Goal: Information Seeking & Learning: Learn about a topic

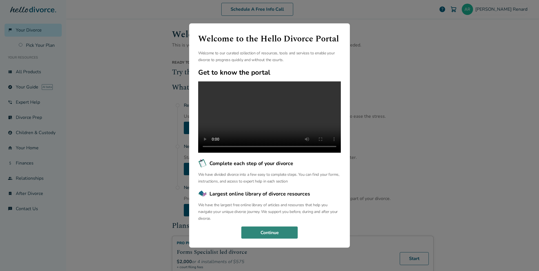
click at [290, 239] on button "Continue" at bounding box center [269, 232] width 56 height 12
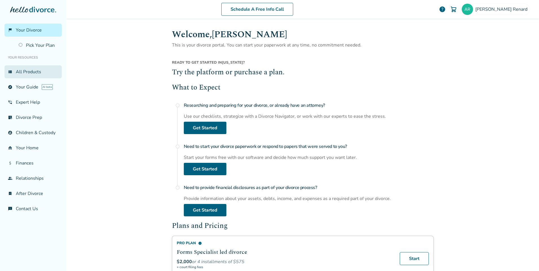
click at [31, 71] on link "view_list All Products" at bounding box center [33, 71] width 57 height 13
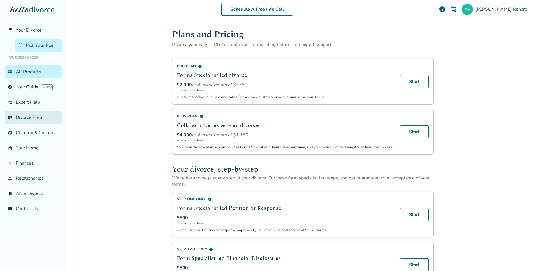
click at [27, 118] on link "list_alt_check Divorce Prep" at bounding box center [33, 117] width 57 height 13
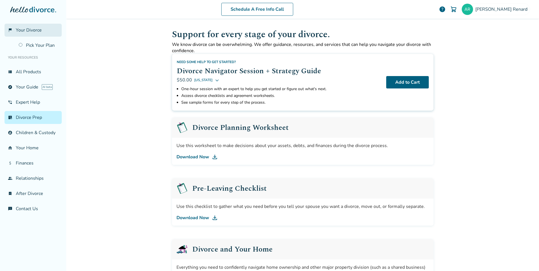
click at [25, 32] on span "Your Divorce" at bounding box center [29, 30] width 26 height 6
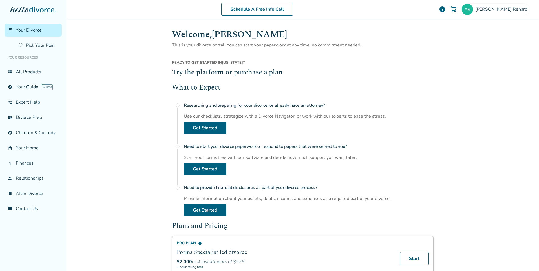
click at [32, 12] on div at bounding box center [33, 15] width 57 height 17
click at [32, 10] on icon at bounding box center [33, 10] width 46 height 6
click at [32, 73] on link "view_list All Products" at bounding box center [33, 71] width 57 height 13
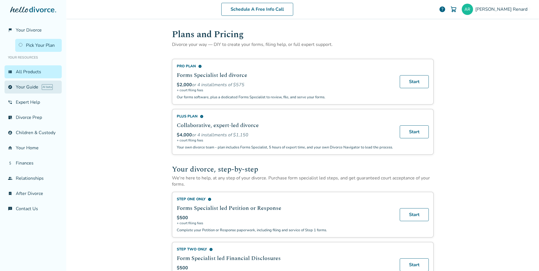
click at [27, 91] on link "explore Your Guide AI beta" at bounding box center [33, 87] width 57 height 13
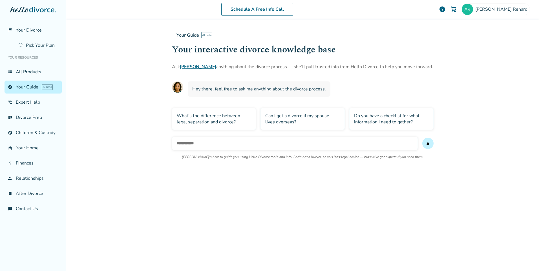
click at [196, 144] on input "text" at bounding box center [295, 144] width 246 height 14
type input "**********"
click at [422, 138] on button "send" at bounding box center [427, 143] width 11 height 11
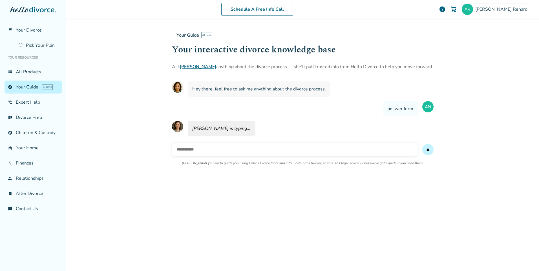
click at [273, 151] on input "text" at bounding box center [295, 150] width 246 height 14
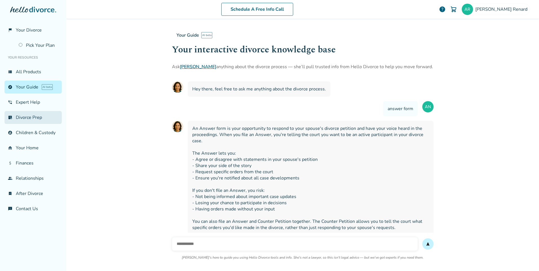
click at [35, 118] on link "list_alt_check Divorce Prep" at bounding box center [33, 117] width 57 height 13
